Goal: Information Seeking & Learning: Check status

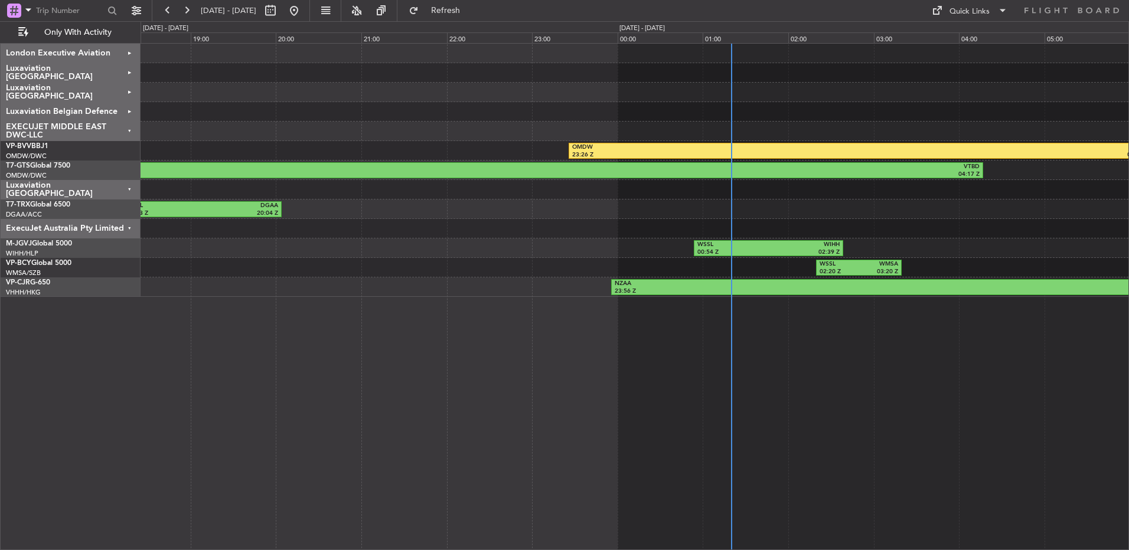
click at [400, 384] on div "OMDW 23:26 Z LFMN 06:16 Z LFMN 07:15 Z EGGW 09:30 Z EGSS 17:02 Z VTBD 04:17 Z F…" at bounding box center [634, 296] width 988 height 507
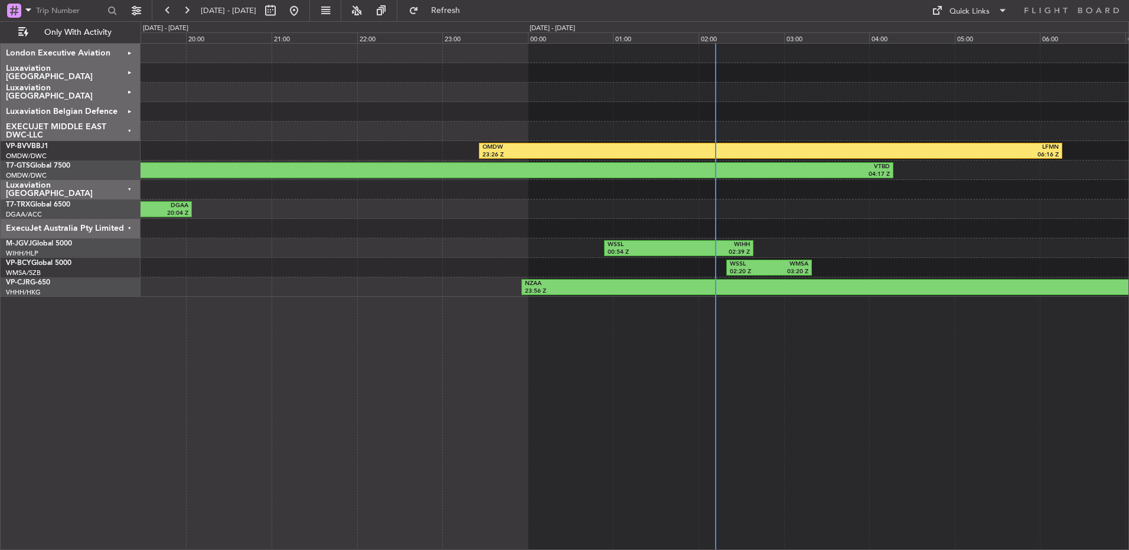
click at [835, 379] on div "OMDW 23:26 Z LFMN 06:16 Z LFMN 07:15 Z EGGW 09:30 Z EGSS 17:02 Z VTBD 04:17 Z F…" at bounding box center [634, 296] width 988 height 507
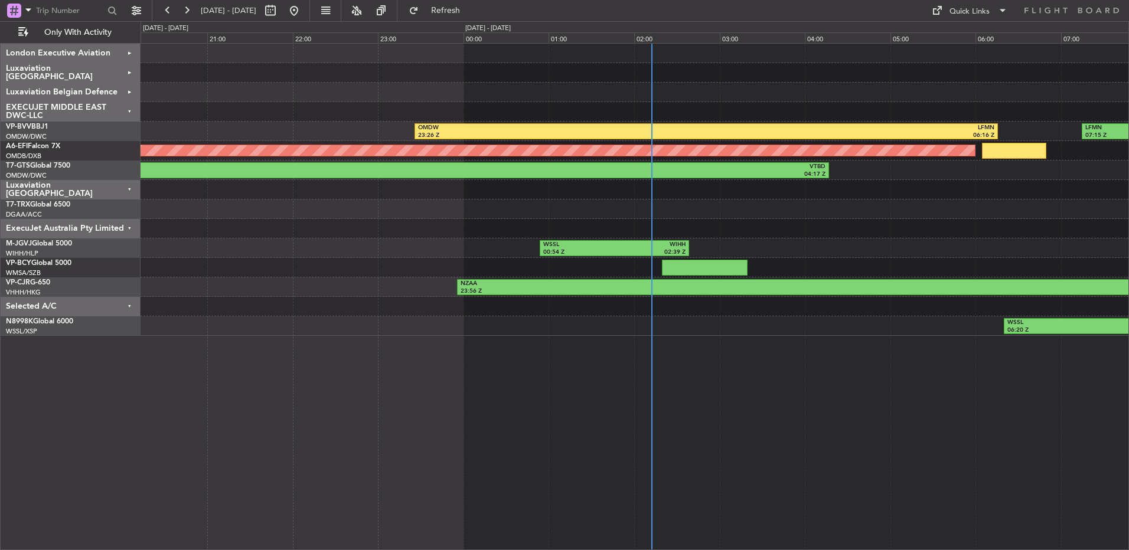
click at [802, 331] on div "WSSL 06:20 Z VHHH 10:00 Z" at bounding box center [634, 325] width 988 height 19
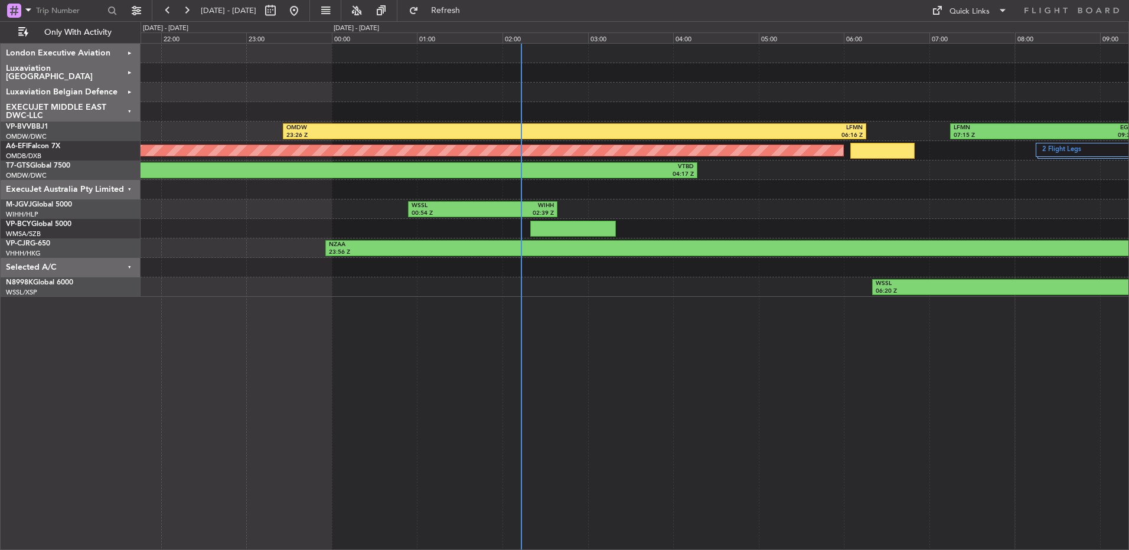
click at [619, 494] on div "OMDW 23:26 Z LFMN 06:16 Z LFMN 07:15 Z EGGW 09:30 Z AOG Maint Dubai (Al Maktoum…" at bounding box center [634, 296] width 988 height 507
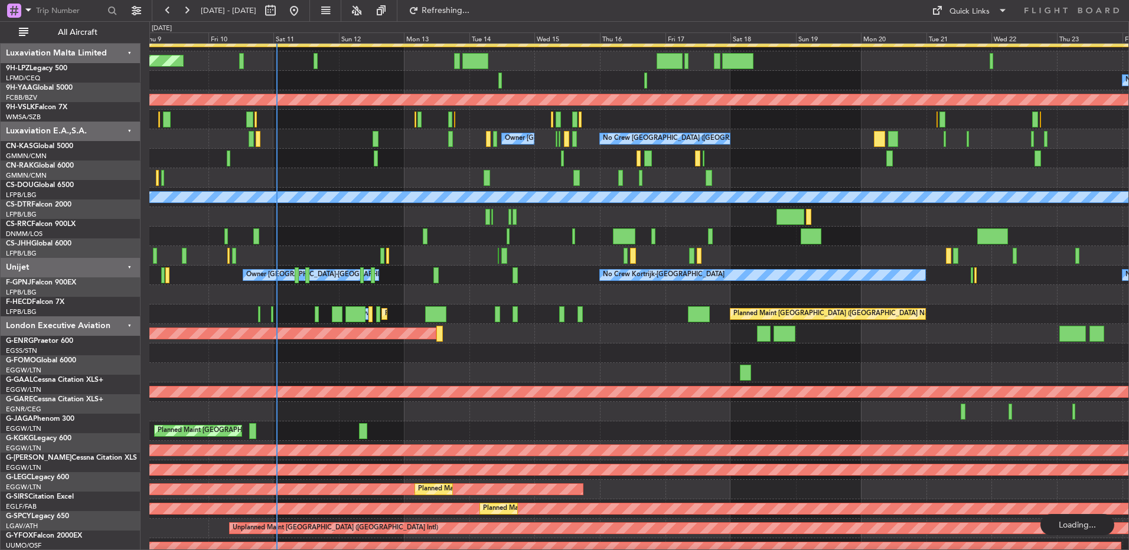
scroll to position [810, 0]
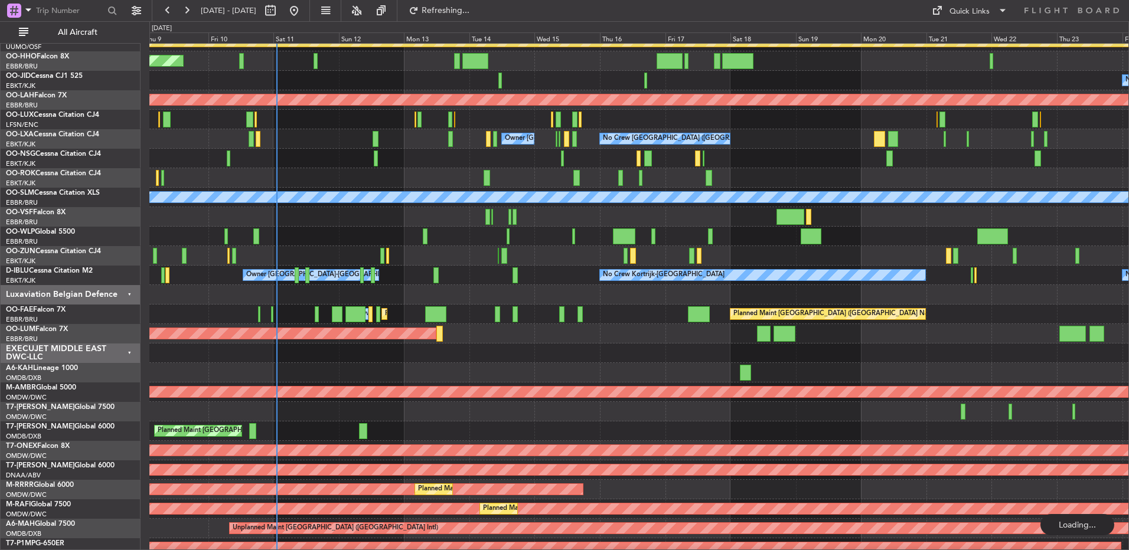
click at [491, 367] on div at bounding box center [638, 372] width 979 height 19
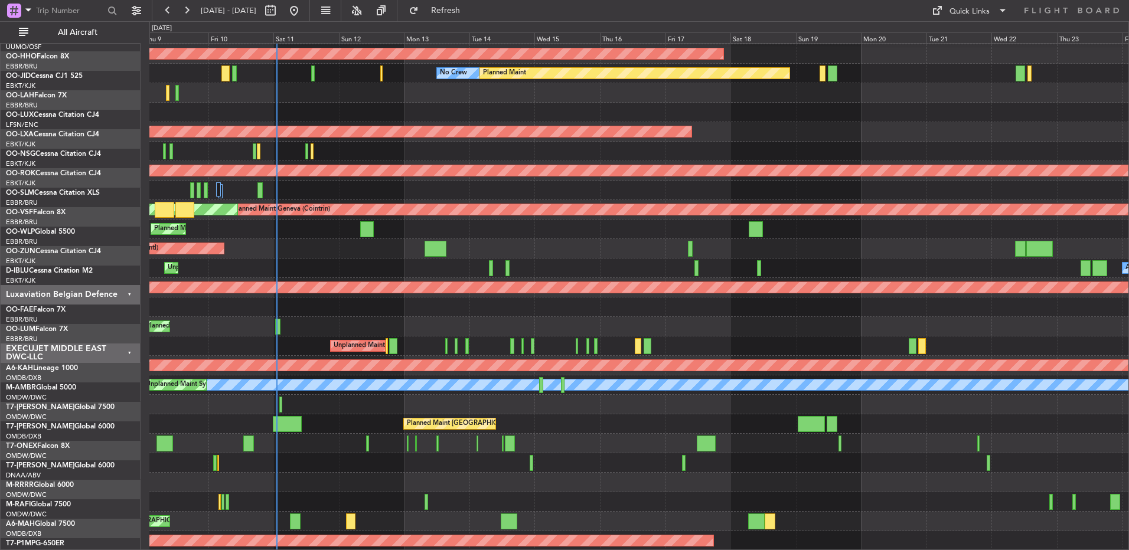
scroll to position [1519, 0]
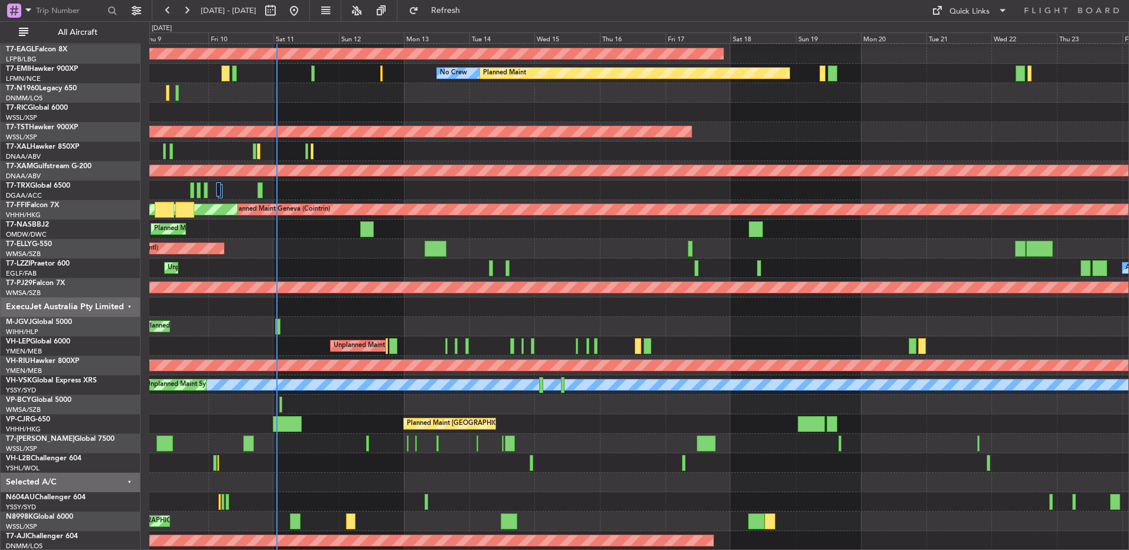
click at [375, 352] on div "Unplanned Maint Wichita (Wichita Mid-continent)" at bounding box center [638, 345] width 979 height 19
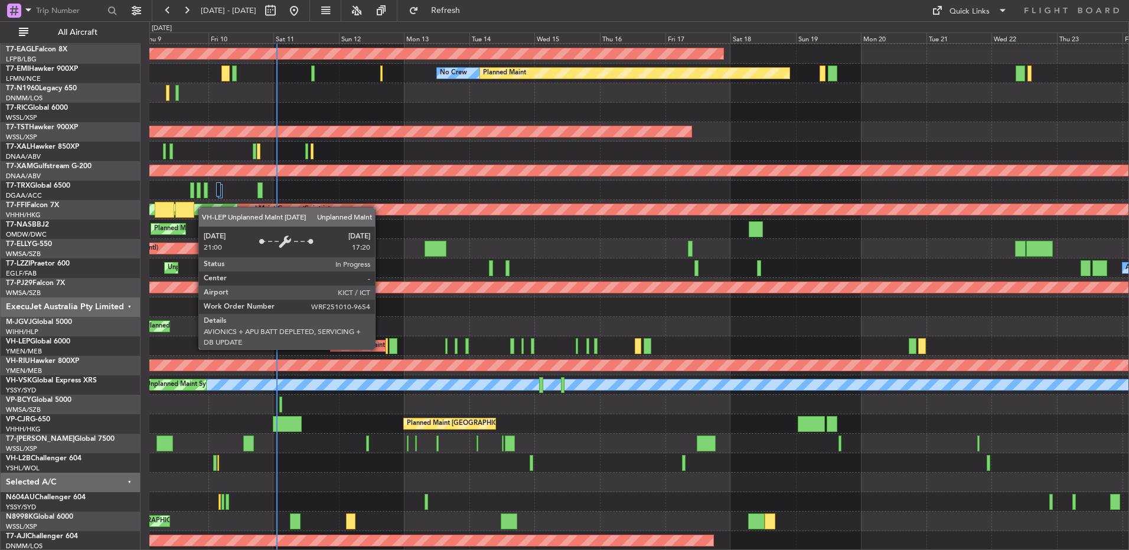
click at [381, 349] on div "Unplanned Maint Wichita (Wichita Mid-continent)" at bounding box center [407, 346] width 146 height 18
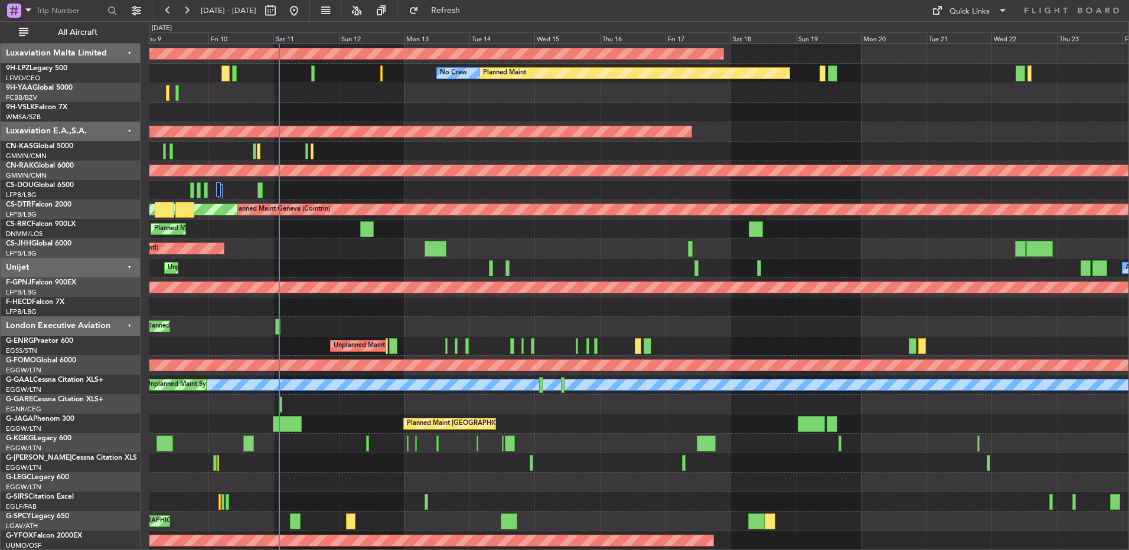
scroll to position [1519, 0]
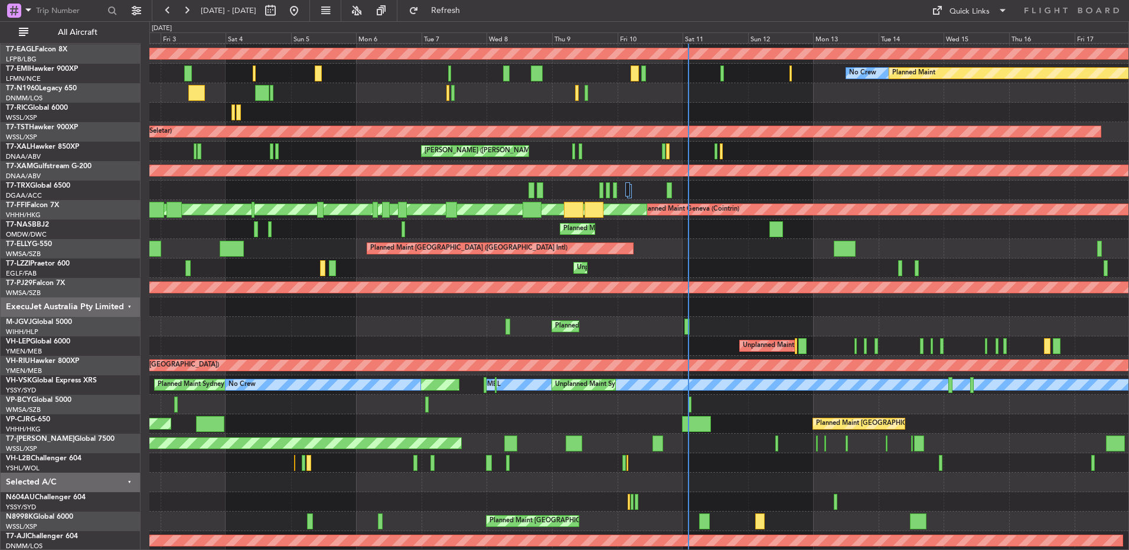
click at [800, 304] on div at bounding box center [638, 307] width 979 height 19
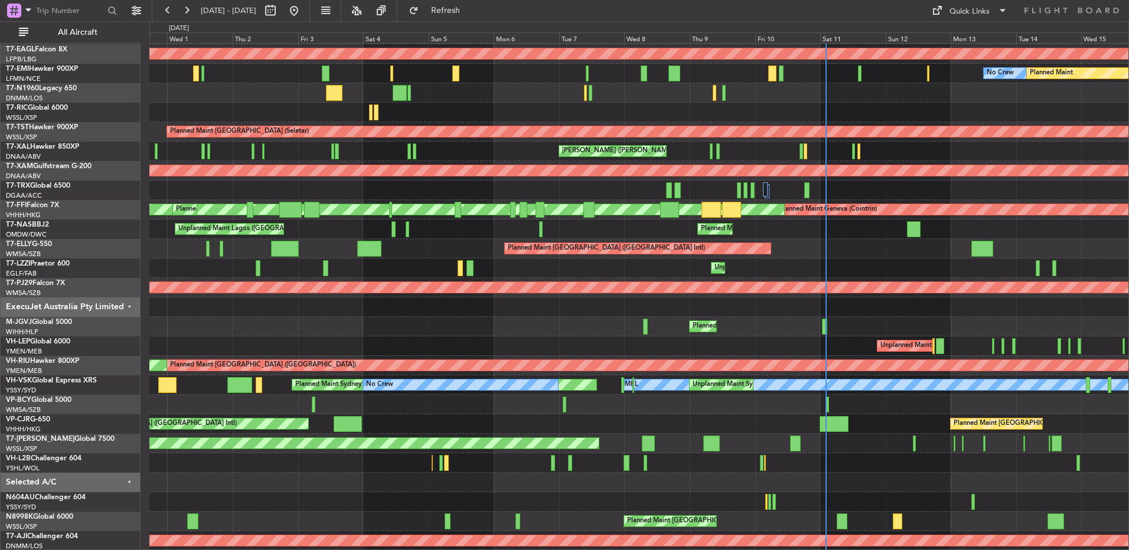
click at [1128, 400] on html "[DATE] - [DATE] Refresh Quick Links All Aircraft Planned Maint [GEOGRAPHIC_DATA…" at bounding box center [564, 275] width 1129 height 550
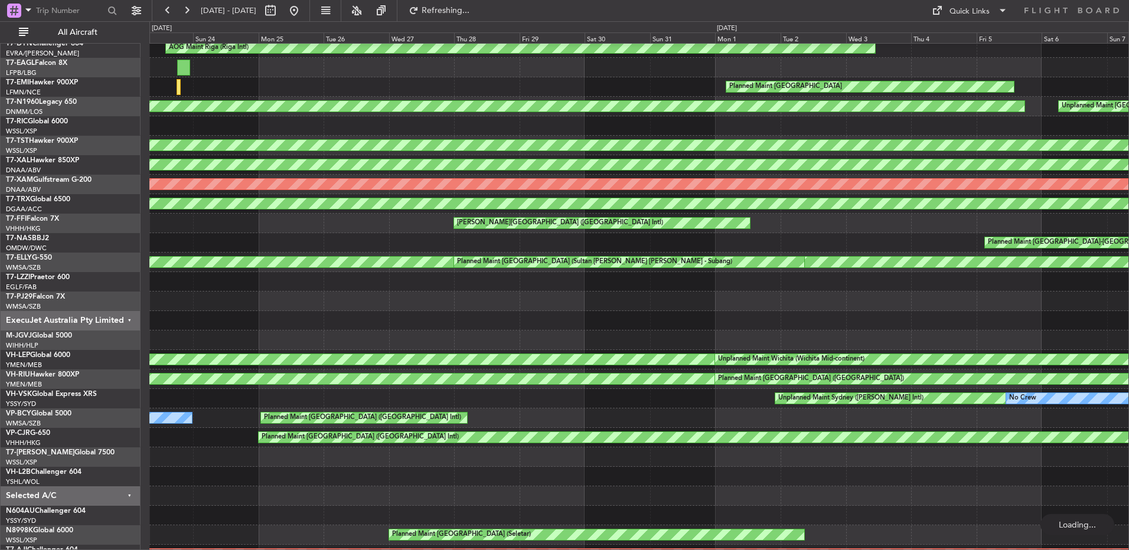
scroll to position [1505, 0]
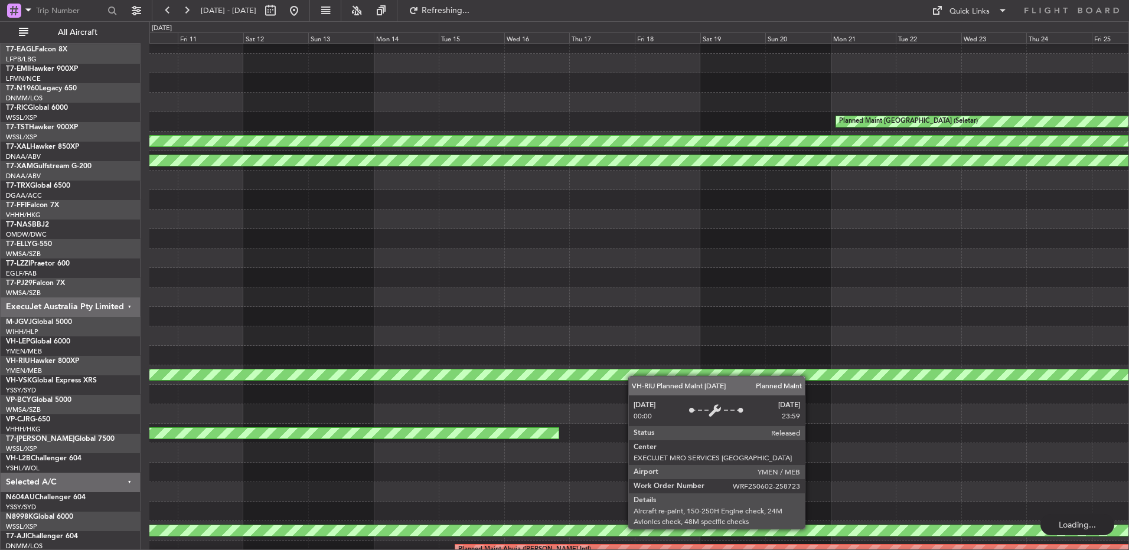
scroll to position [1509, 0]
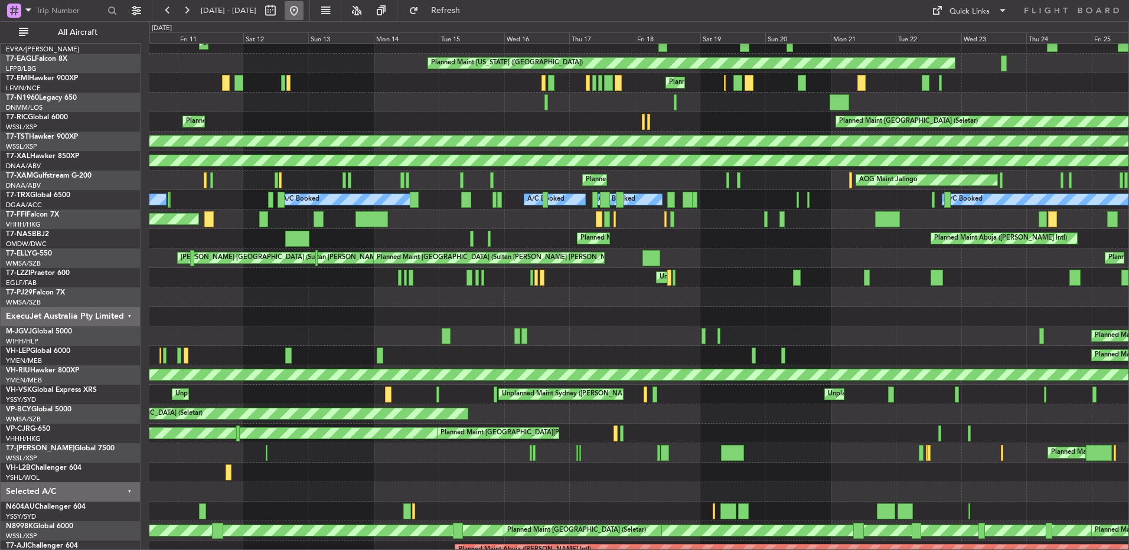
click at [303, 6] on button at bounding box center [294, 10] width 19 height 19
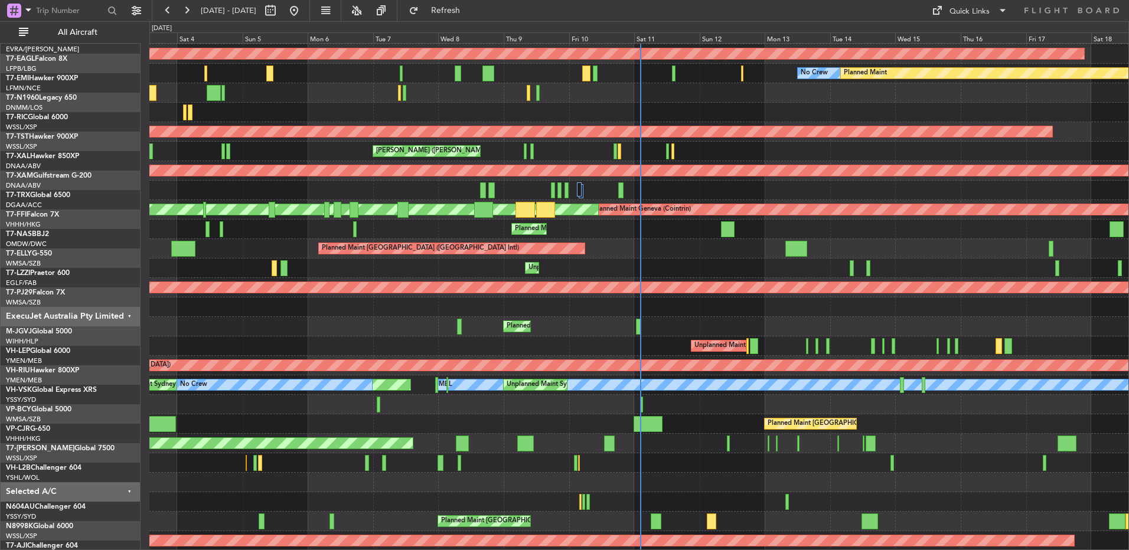
scroll to position [1519, 0]
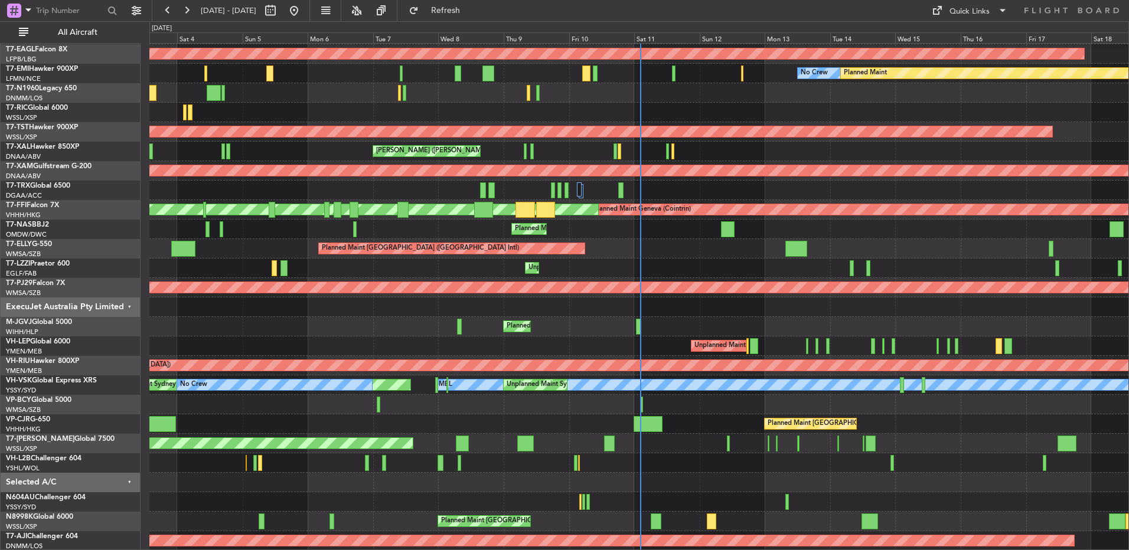
click at [841, 12] on div "[DATE] - [DATE] Refresh Quick Links All Aircraft" at bounding box center [564, 10] width 1129 height 21
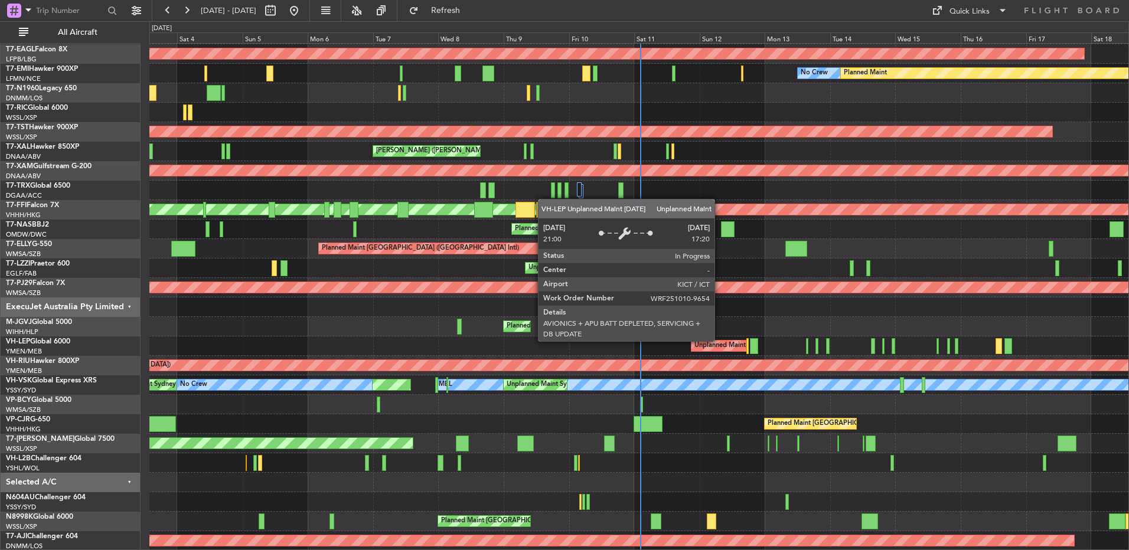
click at [718, 343] on div "Unplanned Maint Wichita (Wichita Mid-continent)" at bounding box center [767, 346] width 146 height 18
